Goal: Task Accomplishment & Management: Manage account settings

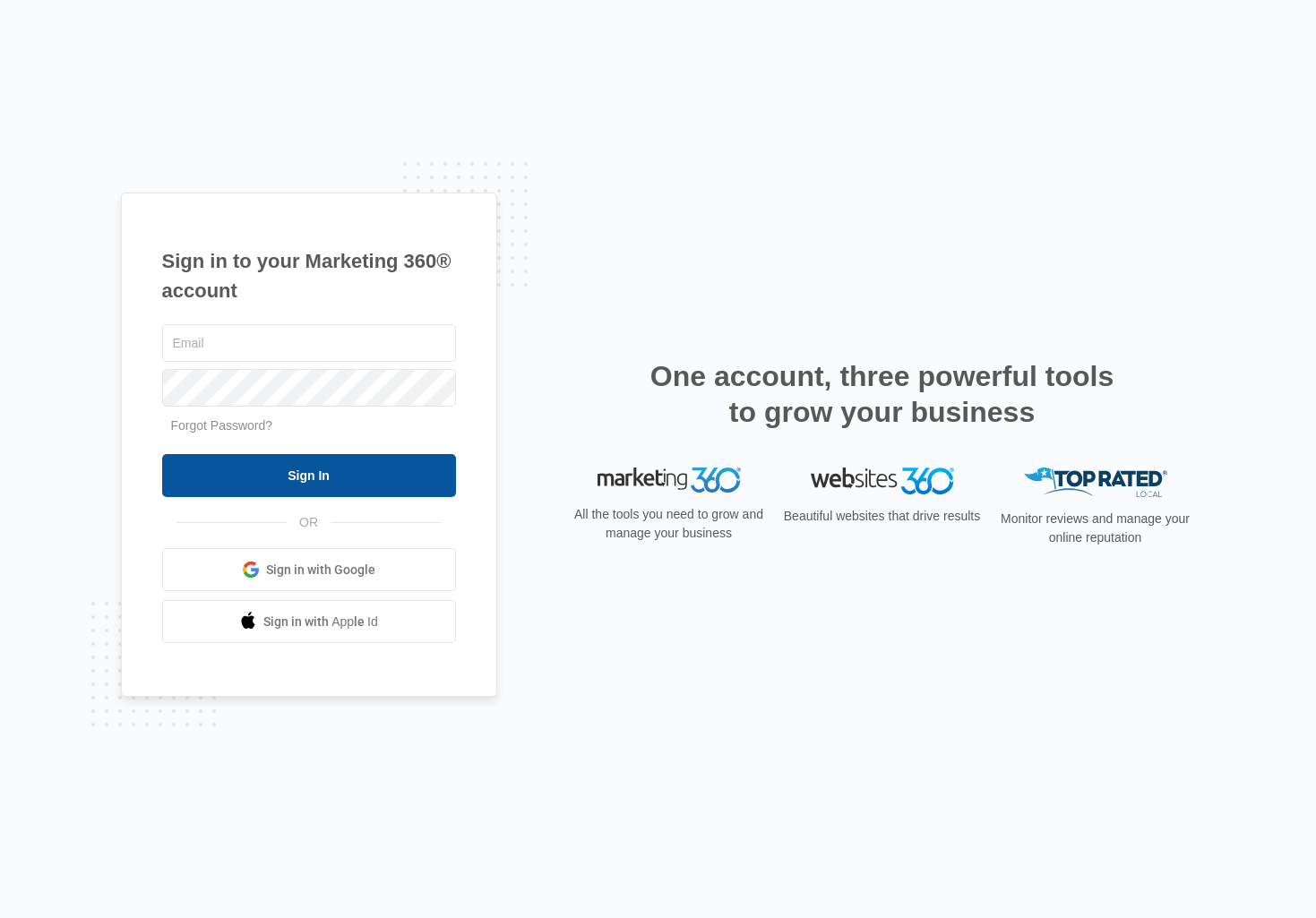
type input "[PERSON_NAME][EMAIL_ADDRESS][DOMAIN_NAME]"
click at [290, 476] on input "Sign In" at bounding box center [309, 475] width 293 height 43
